Goal: Task Accomplishment & Management: Manage account settings

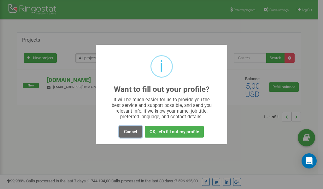
click at [128, 131] on button "Cancel" at bounding box center [130, 132] width 23 height 12
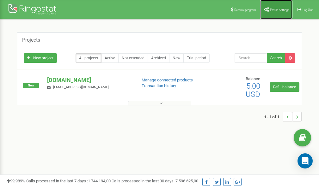
click at [270, 11] on span "Profile settings" at bounding box center [279, 9] width 19 height 3
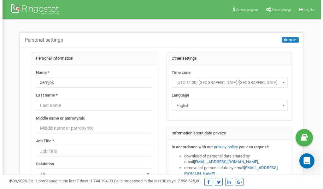
scroll to position [32, 0]
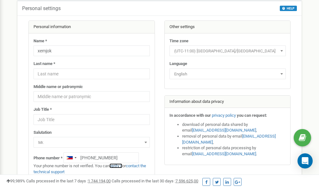
click at [119, 166] on link "verify it" at bounding box center [115, 166] width 13 height 5
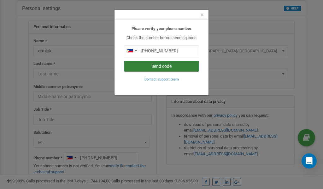
click at [164, 69] on button "Send code" at bounding box center [161, 66] width 75 height 11
